Goal: Task Accomplishment & Management: Manage account settings

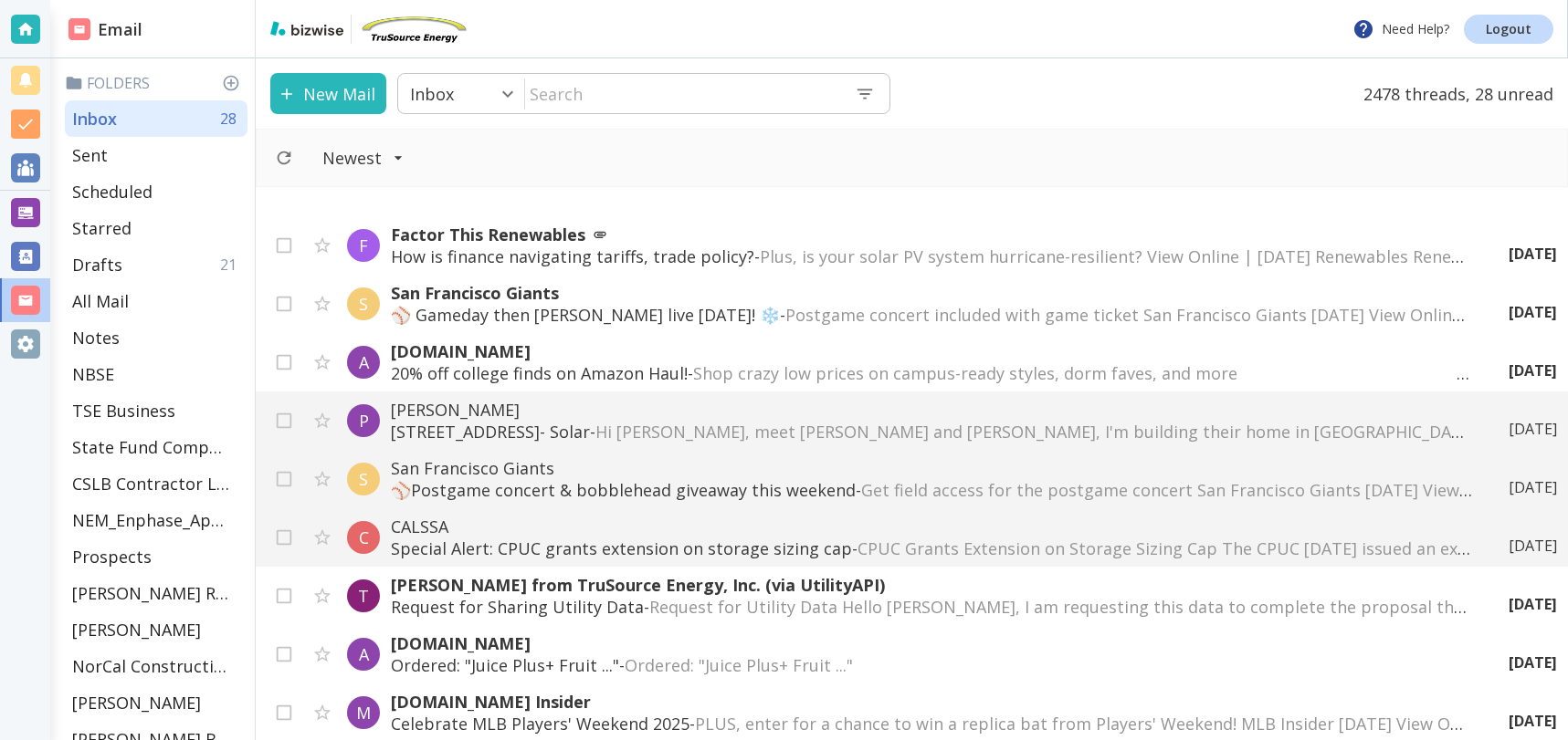
scroll to position [1164, 0]
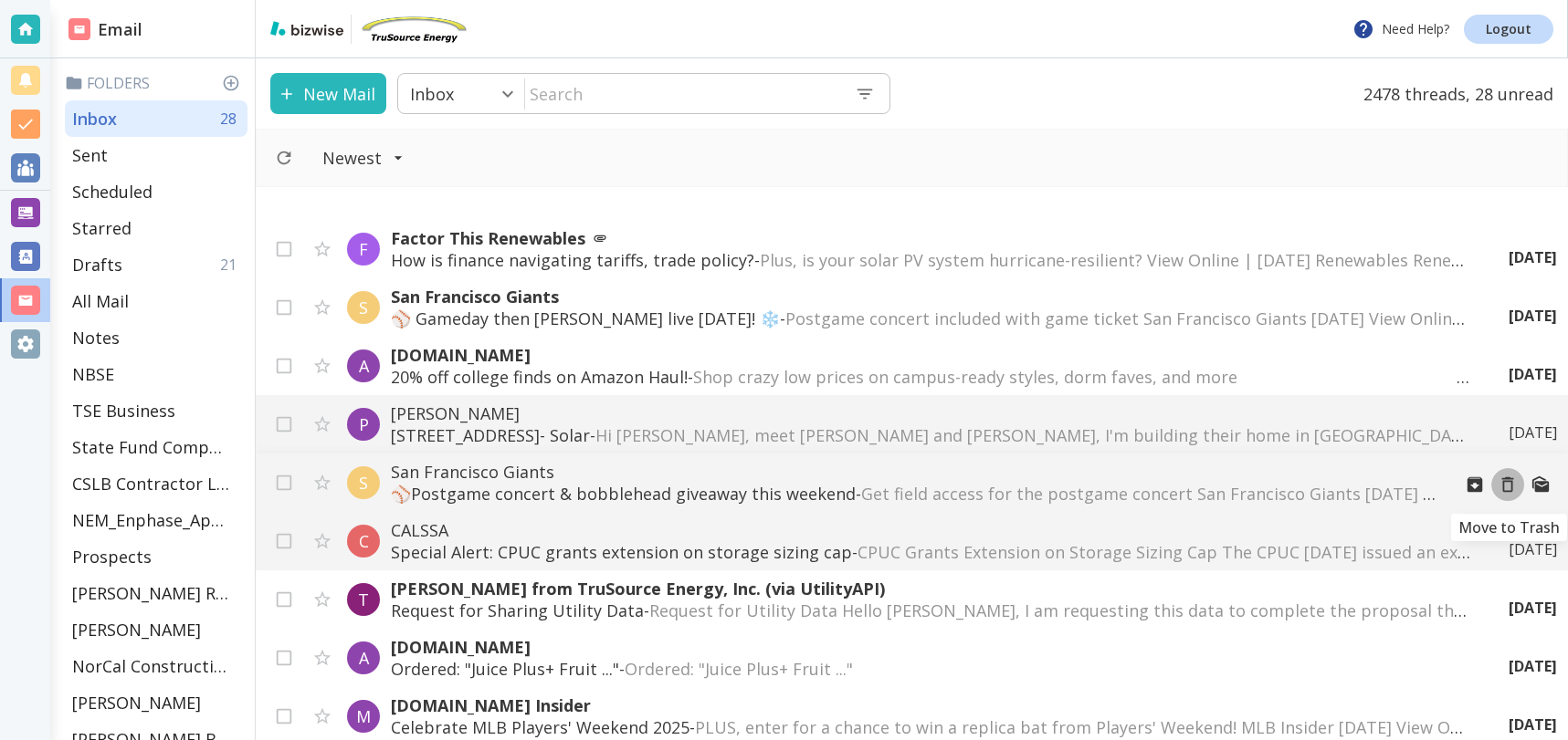
click at [1507, 487] on icon "Move to Trash" at bounding box center [1507, 484] width 20 height 20
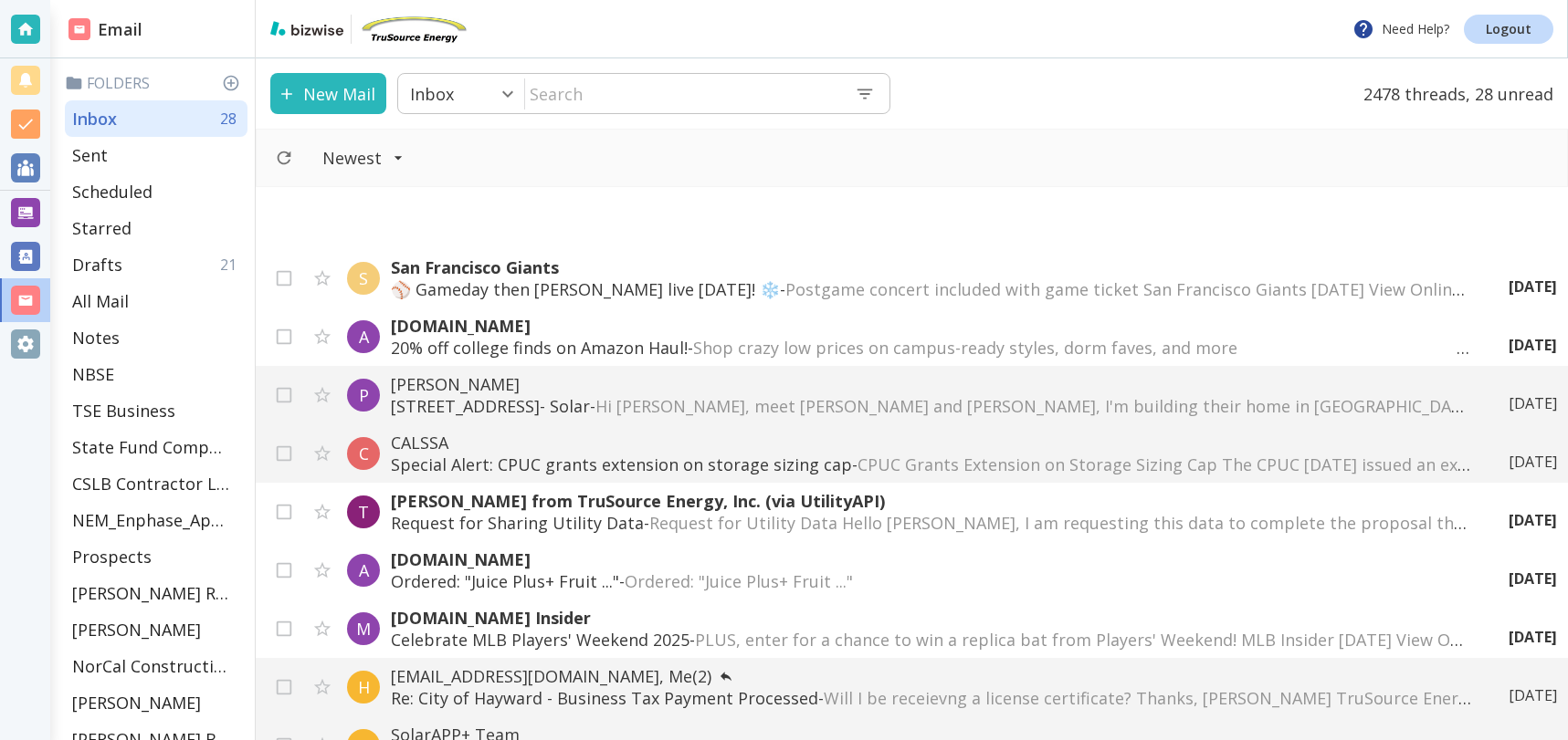
scroll to position [1334, 0]
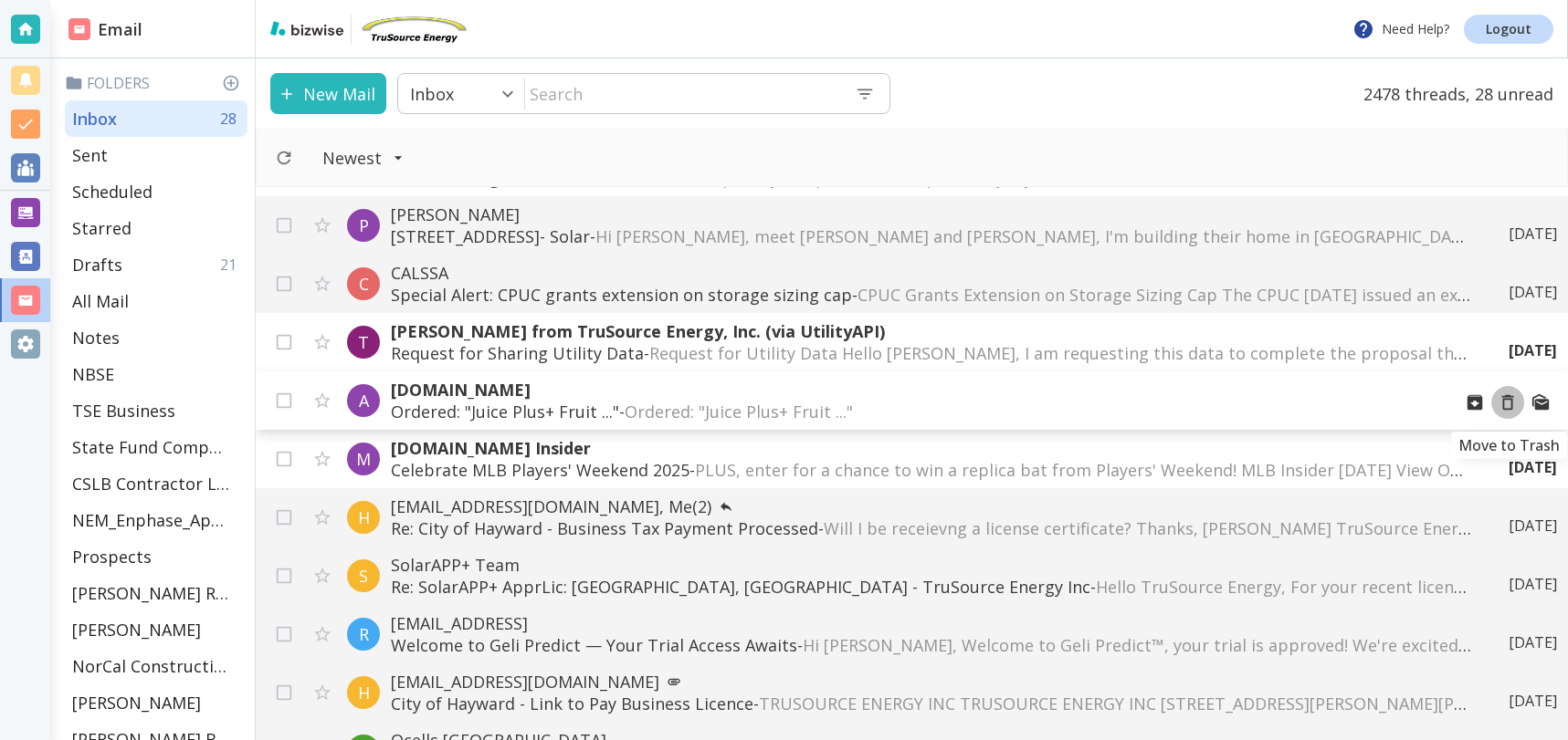
click at [1513, 401] on icon "Move to Trash" at bounding box center [1507, 402] width 20 height 20
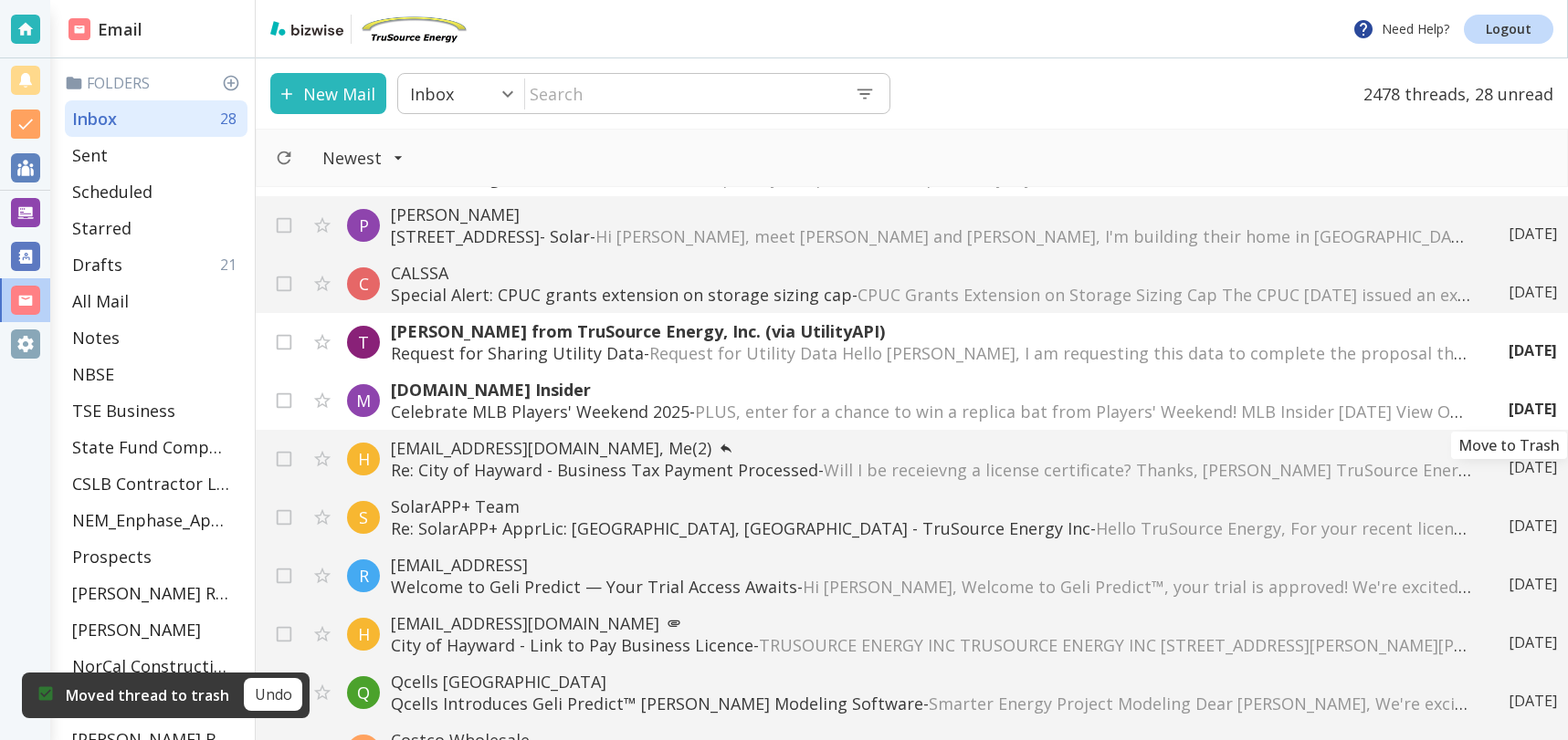
click at [0, 0] on icon "Move to Trash" at bounding box center [0, 0] width 0 height 0
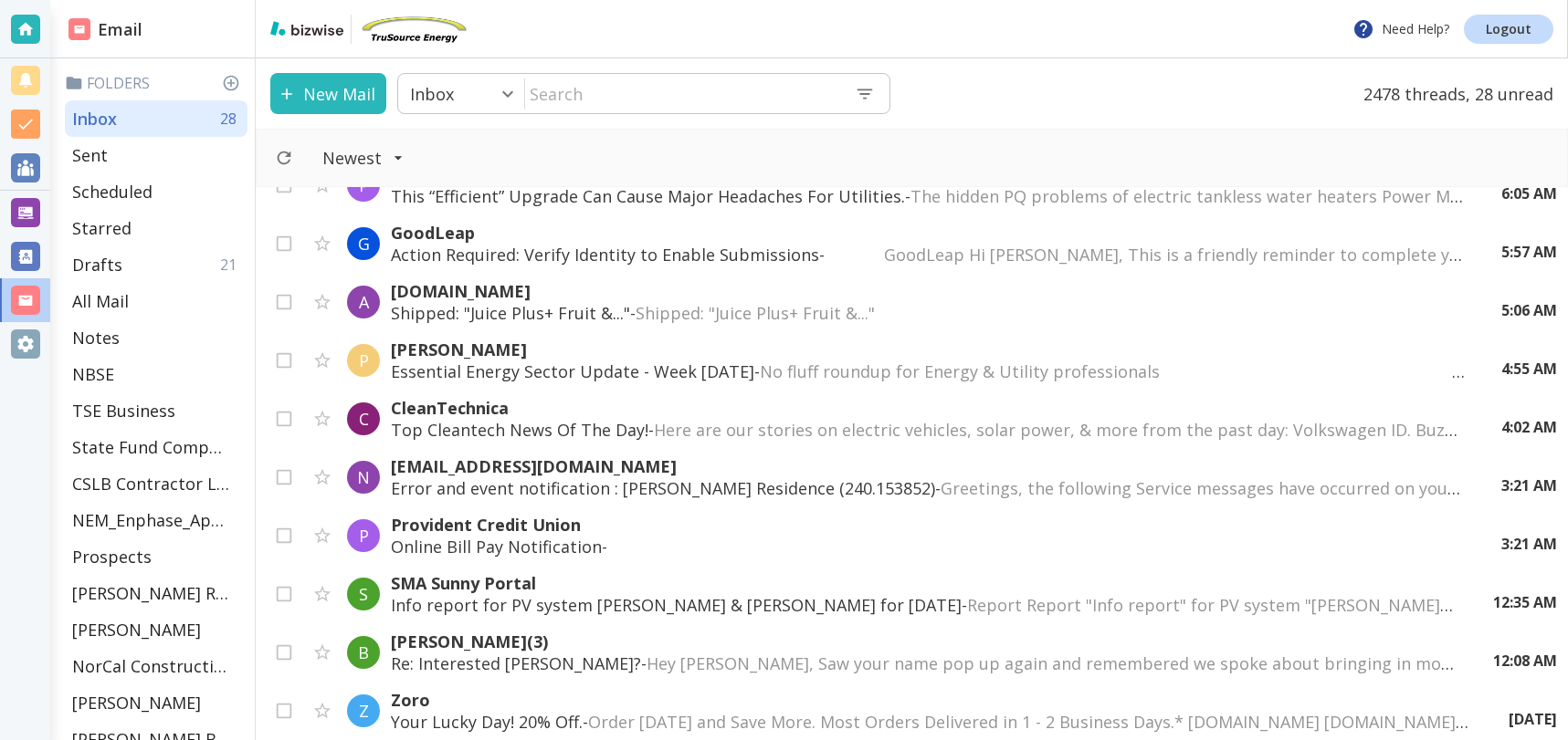
scroll to position [0, 0]
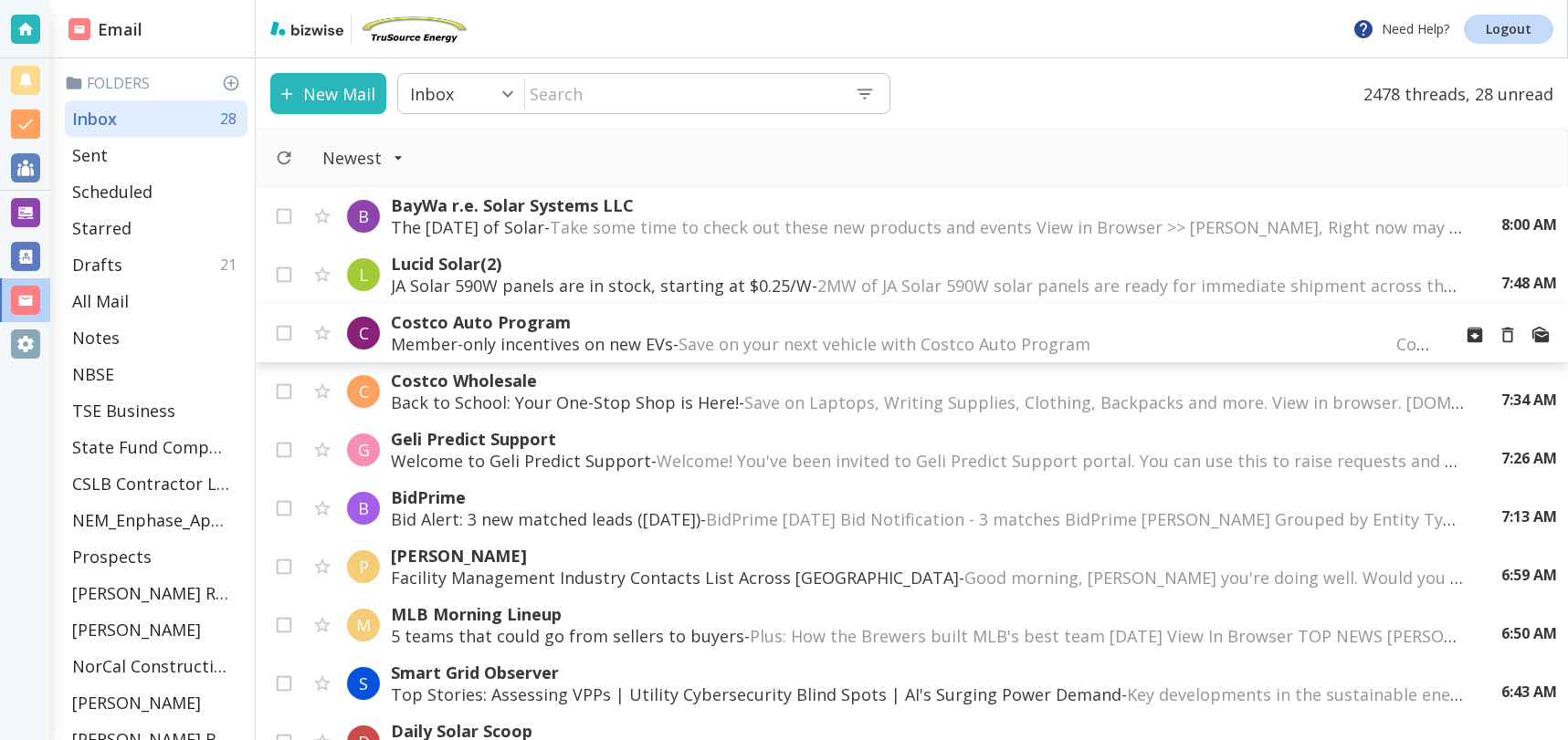
click at [967, 342] on span "Save on your next vehicle with Costco Auto Program ‌ ‌ ‌ ‌ ‌ ‌ ‌ ‌ ‌ ‌ ‌ ‌ ‌ ‌ …" at bounding box center [1085, 343] width 813 height 22
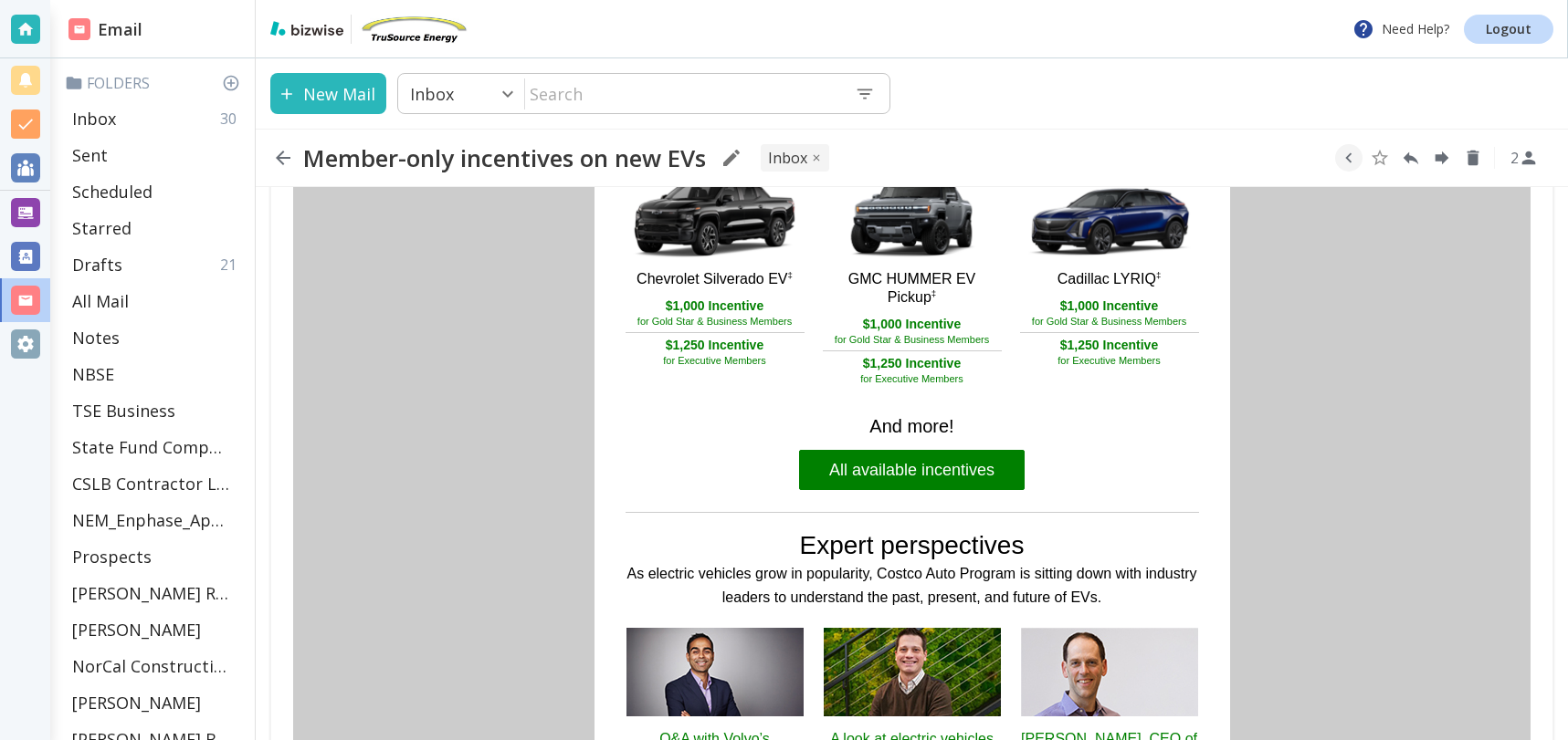
scroll to position [894, 0]
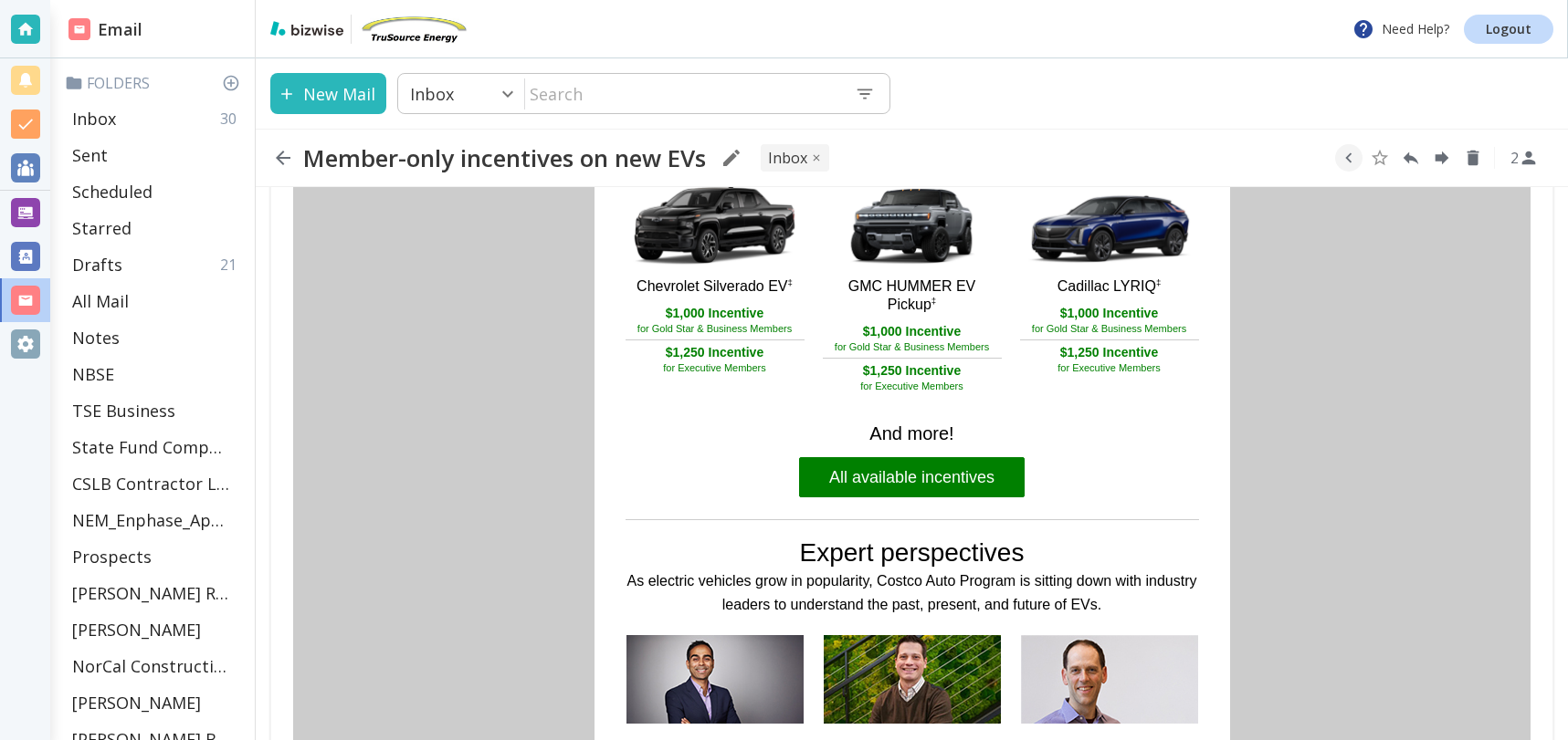
click at [930, 477] on link "All available incentives" at bounding box center [912, 477] width 225 height 40
click at [127, 117] on div "Inbox 30" at bounding box center [156, 118] width 183 height 37
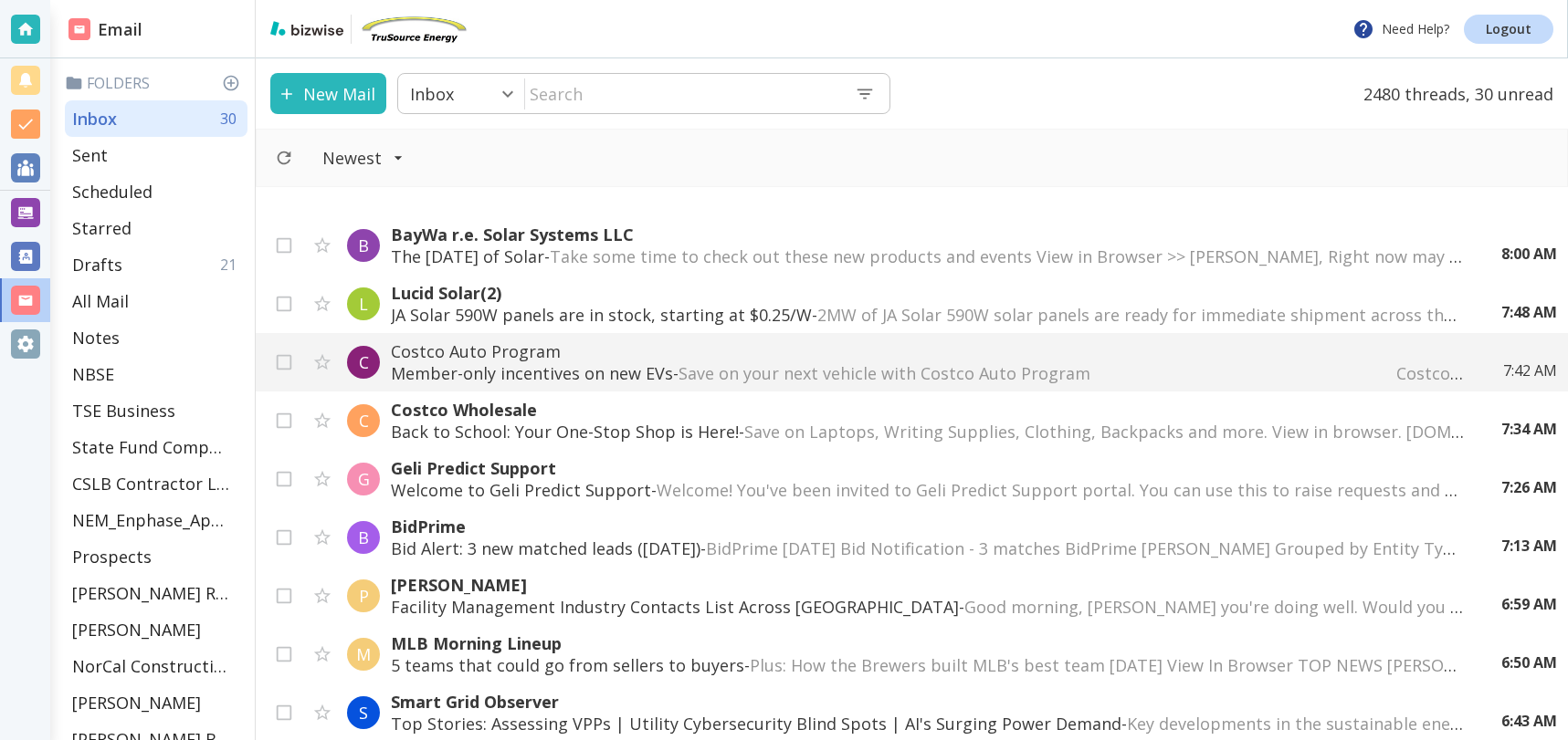
scroll to position [90, 0]
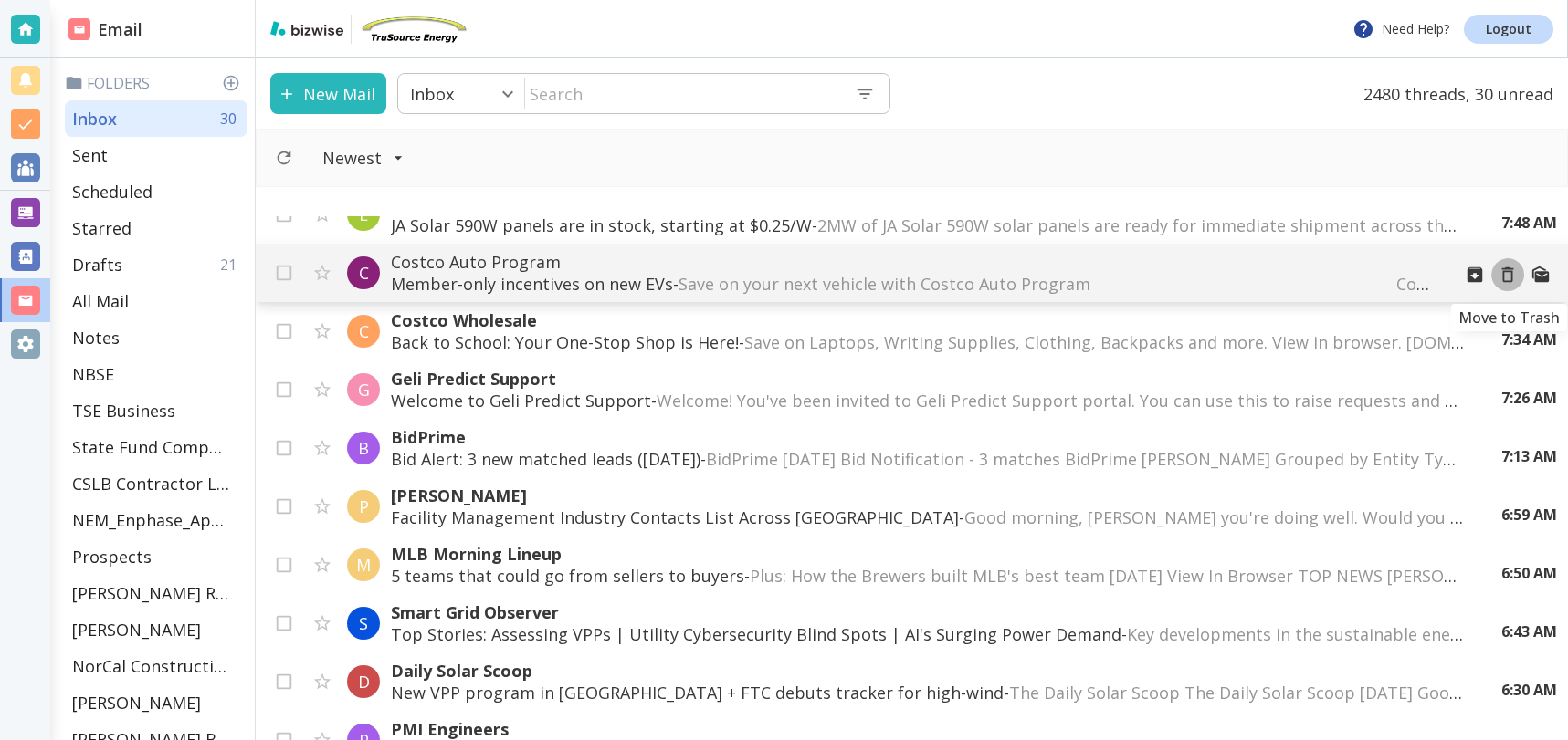
click at [1505, 274] on icon "Move to Trash" at bounding box center [1507, 274] width 20 height 20
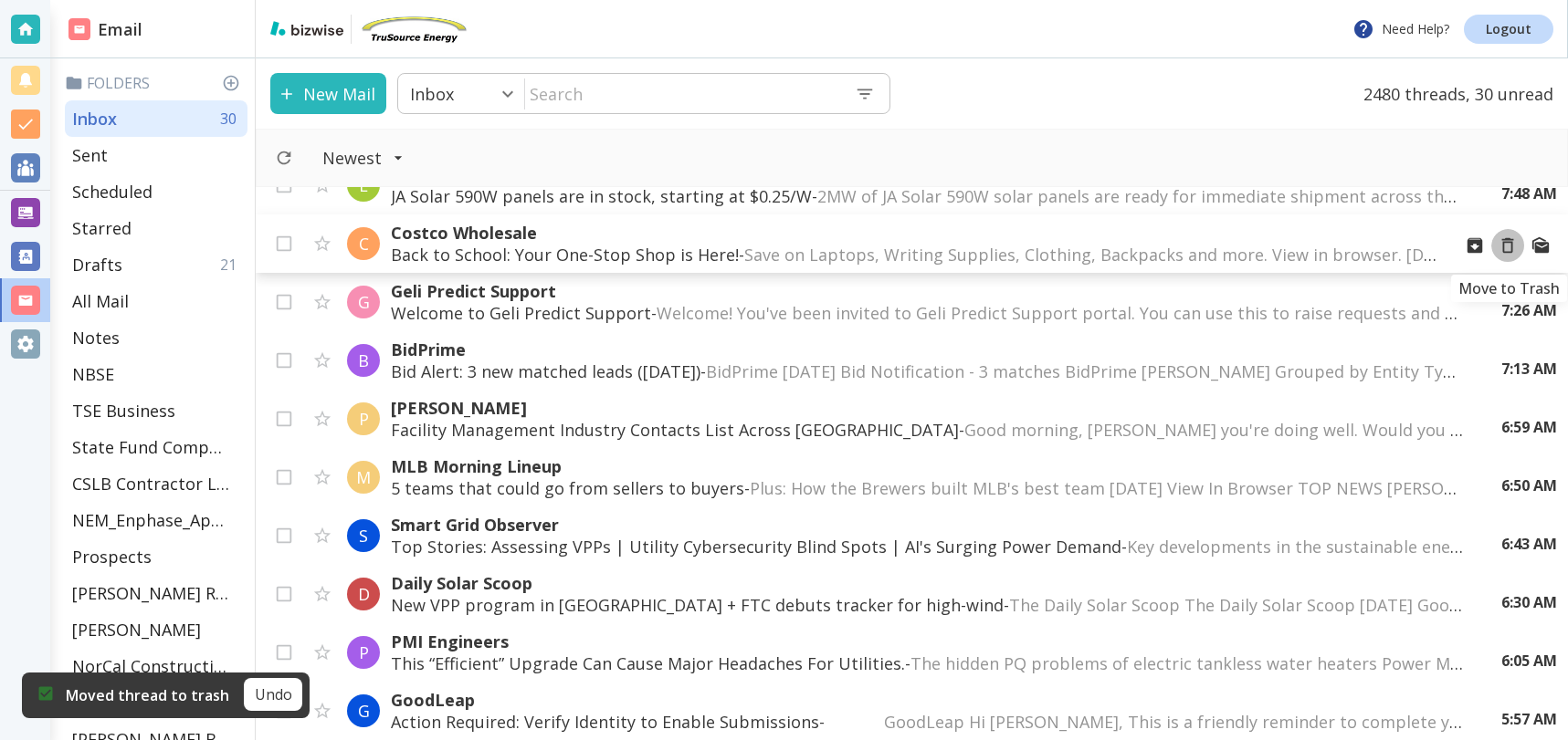
click at [1507, 242] on icon "Move to Trash" at bounding box center [1507, 246] width 12 height 15
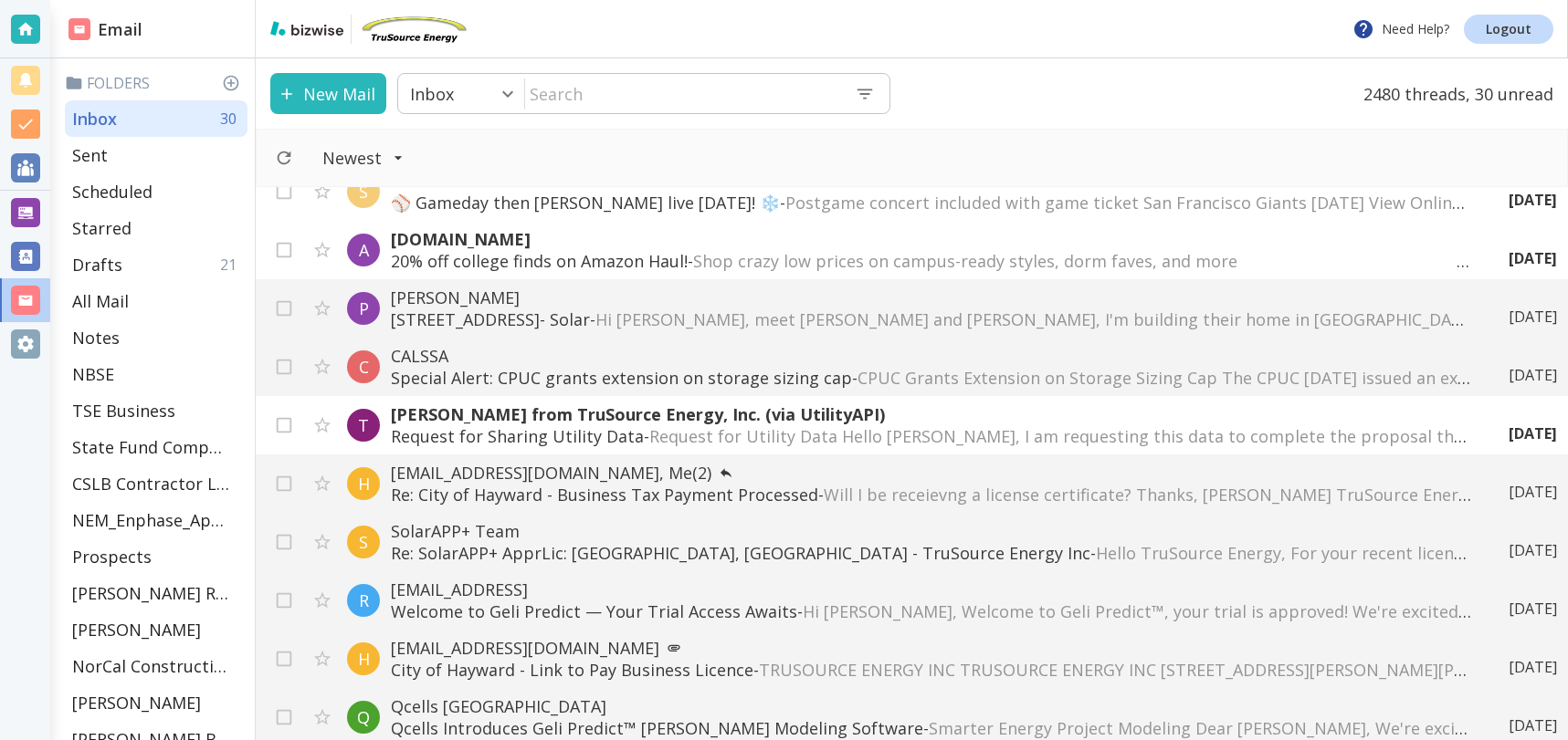
scroll to position [1156, 0]
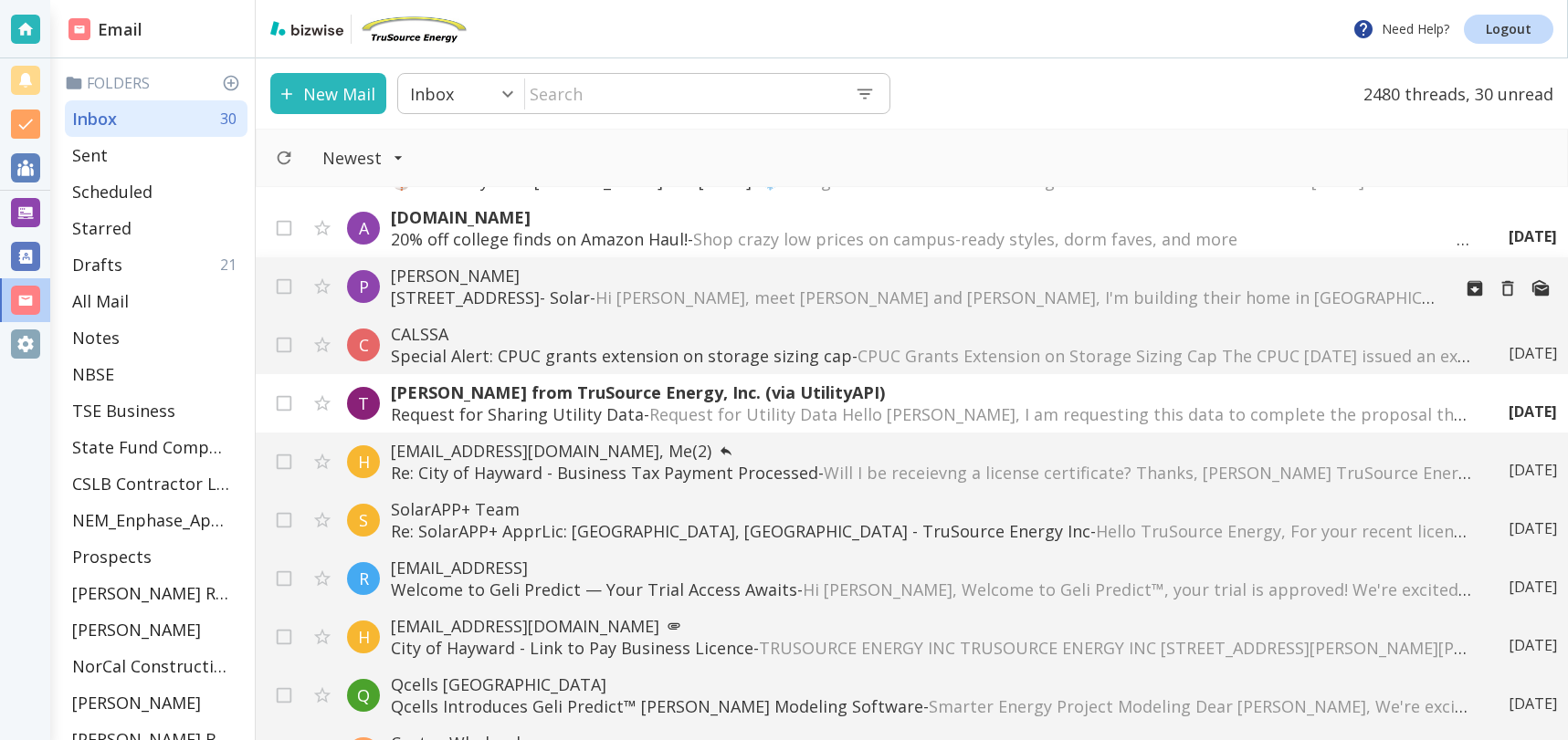
click at [947, 283] on p "[PERSON_NAME]" at bounding box center [913, 275] width 1045 height 22
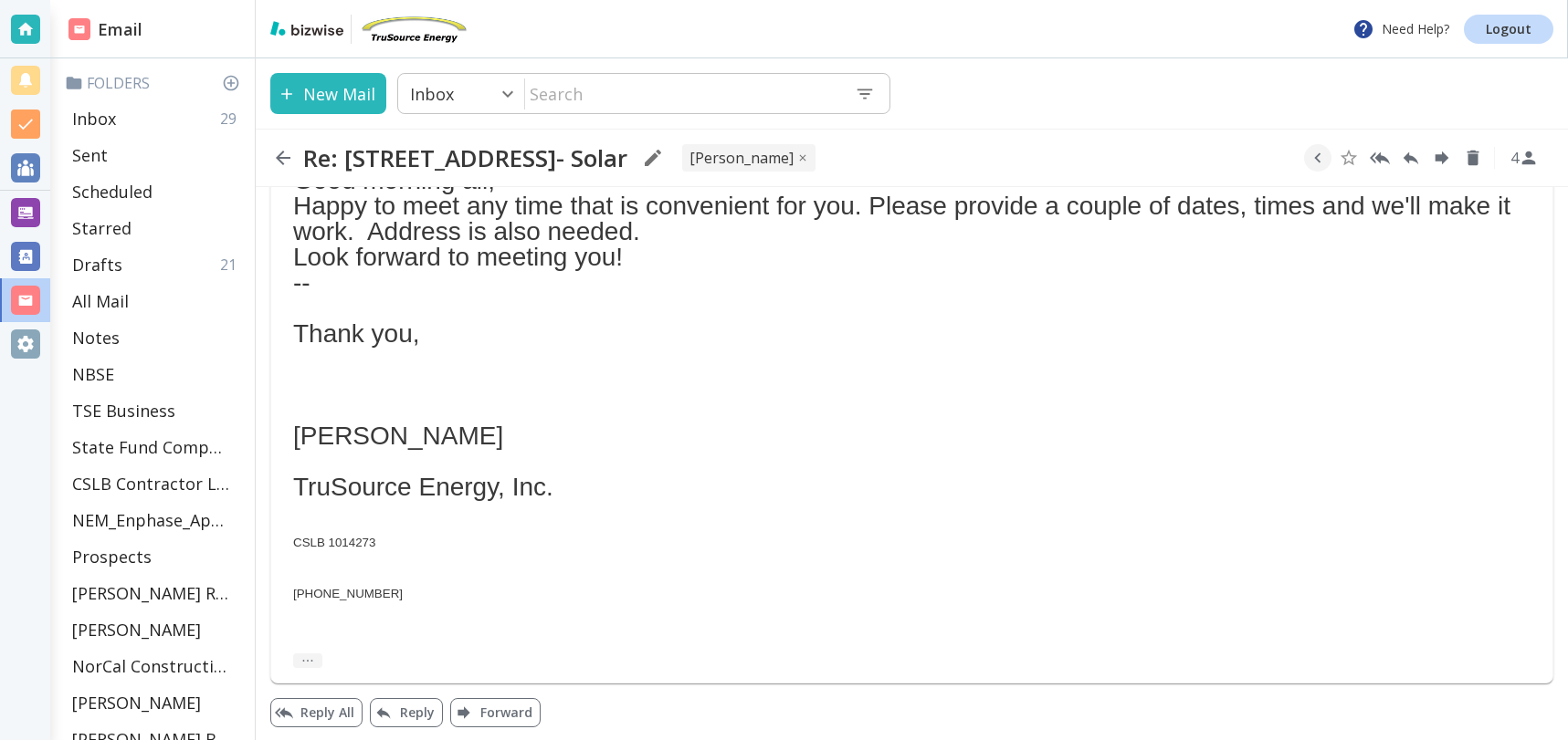
scroll to position [197, 0]
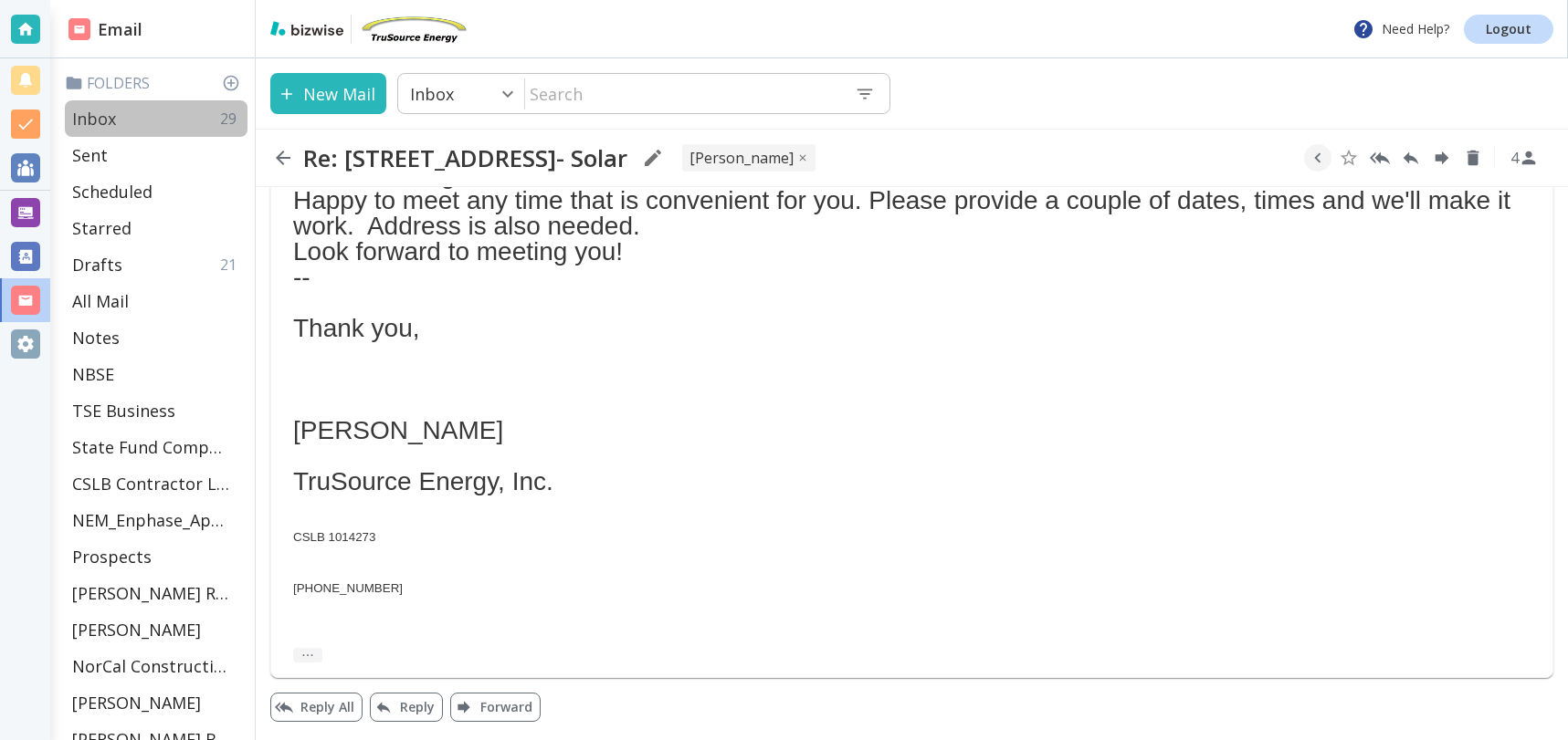
click at [108, 118] on p "Inbox" at bounding box center [94, 118] width 44 height 22
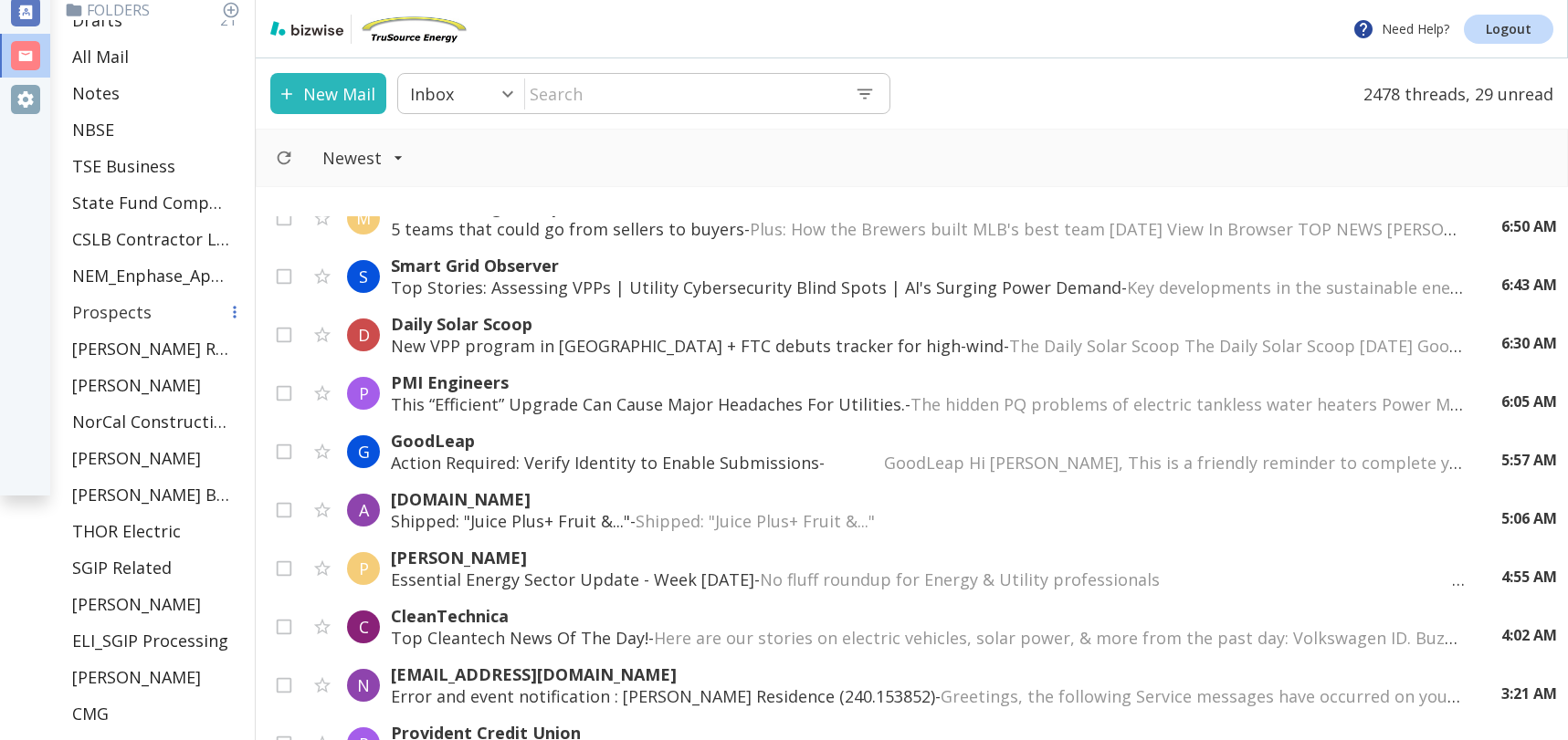
scroll to position [241, 0]
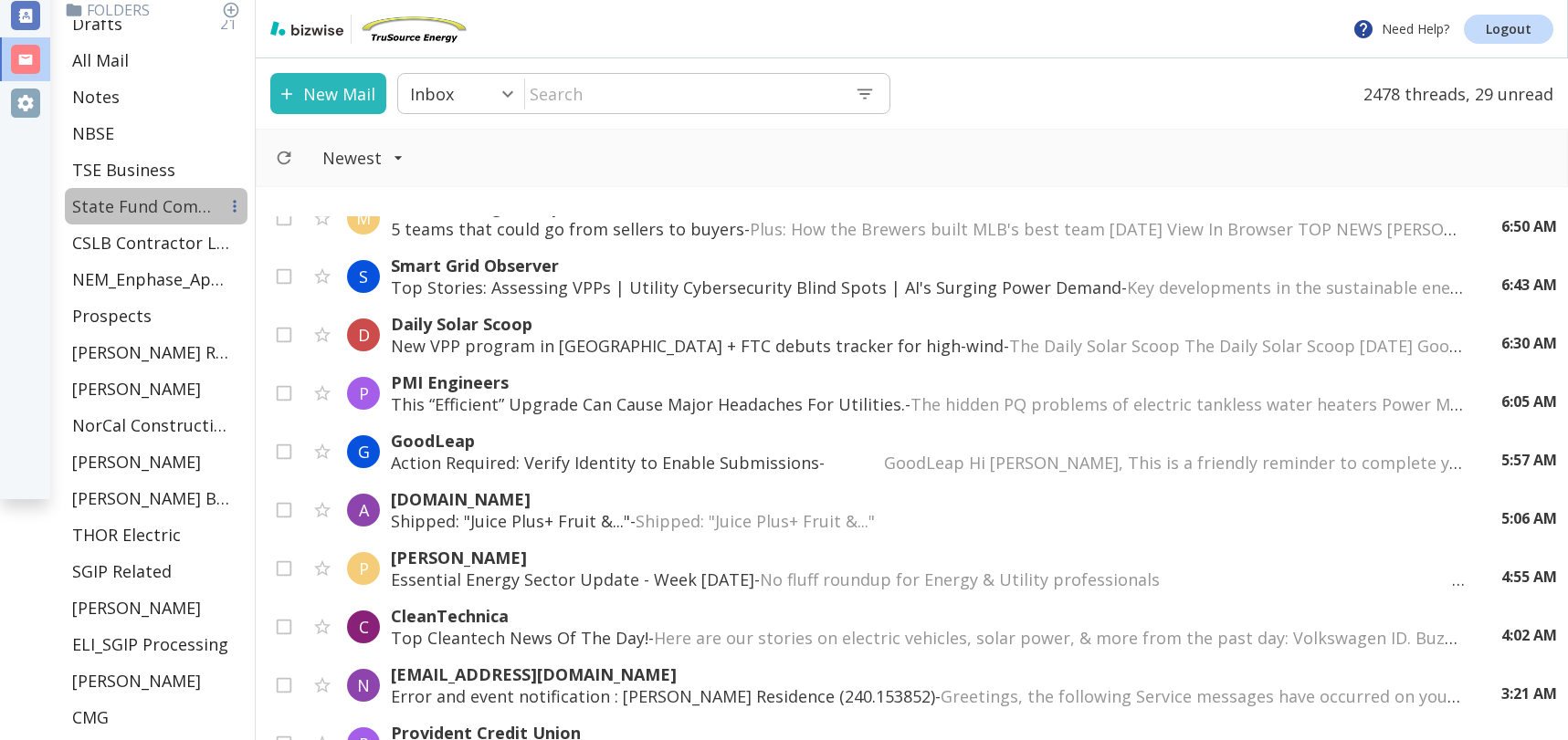
click at [116, 200] on p "State Fund Compensation" at bounding box center [145, 206] width 146 height 22
type input "10"
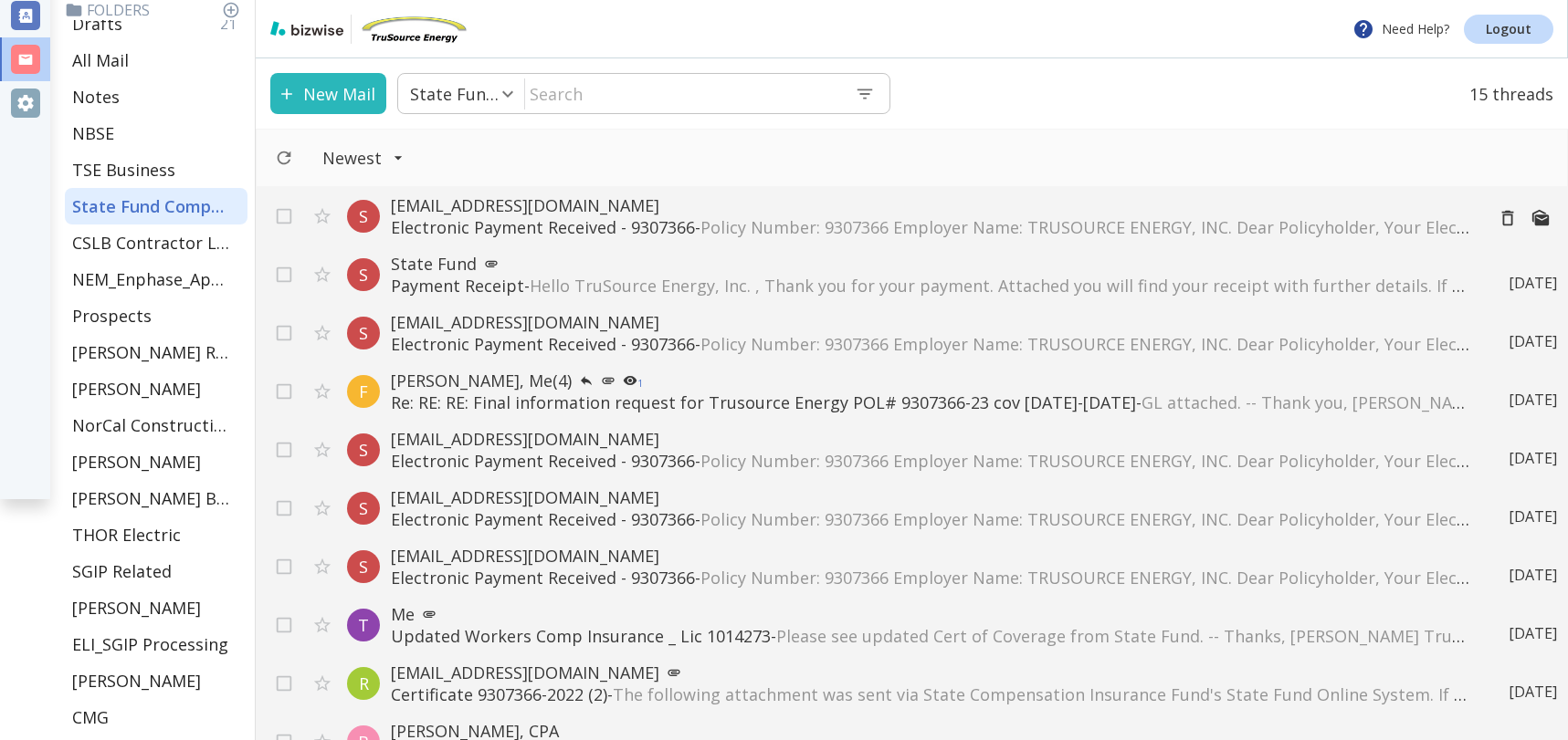
click at [526, 223] on p "Electronic Payment Received - 9307366 - Policy Number: 9307366 Employer Name: T…" at bounding box center [930, 227] width 1078 height 22
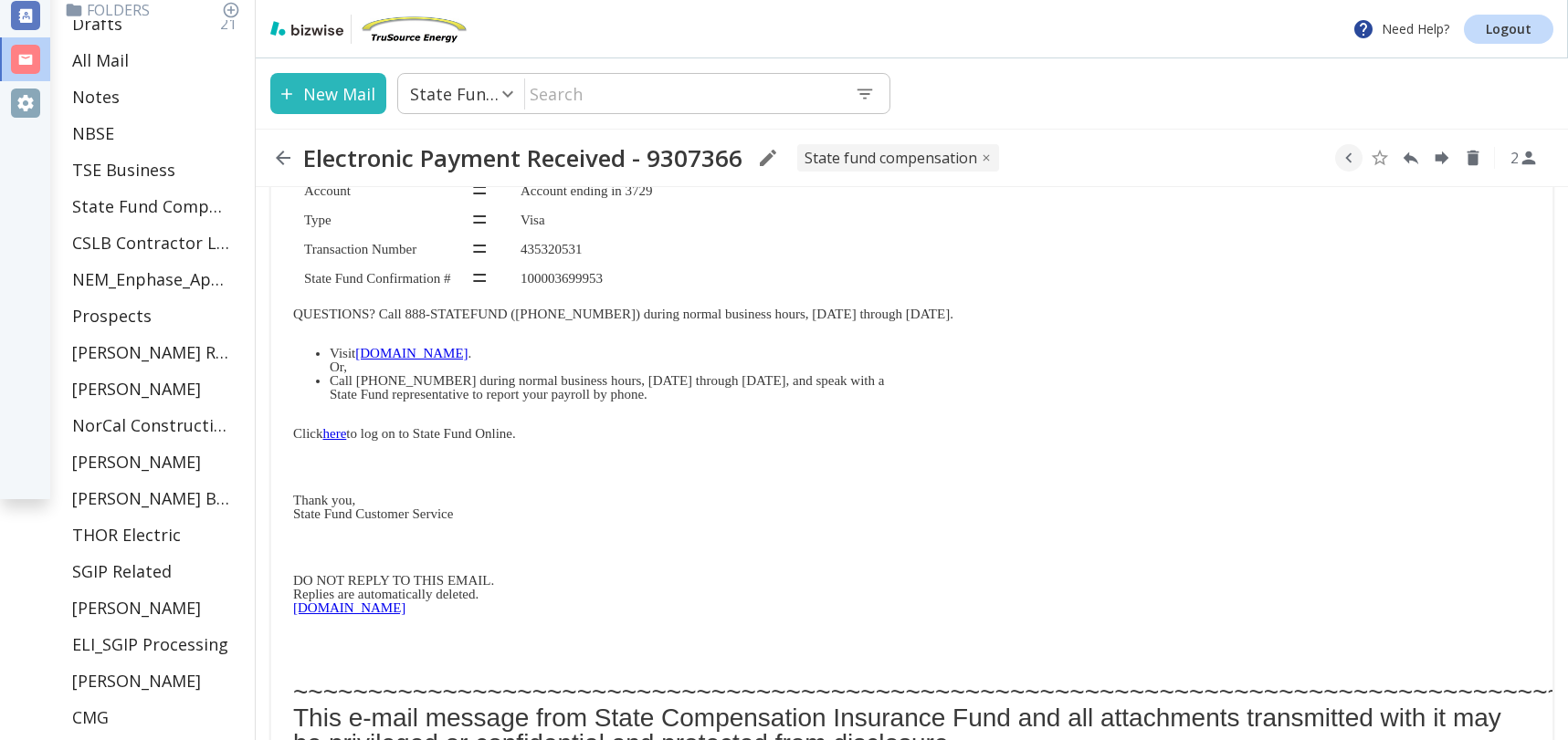
scroll to position [529, 0]
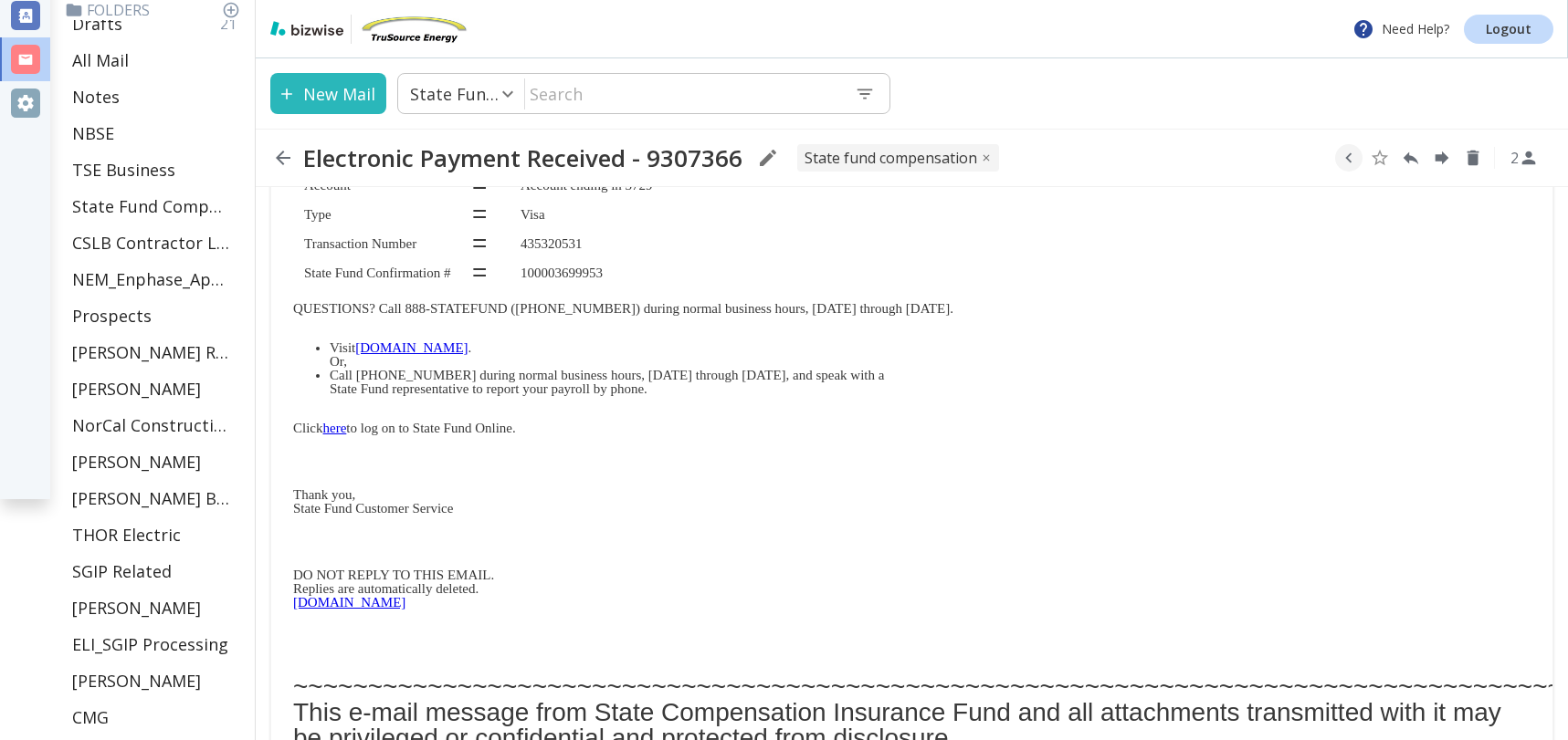
click at [340, 426] on link "here" at bounding box center [335, 427] width 24 height 14
